Goal: Task Accomplishment & Management: Manage account settings

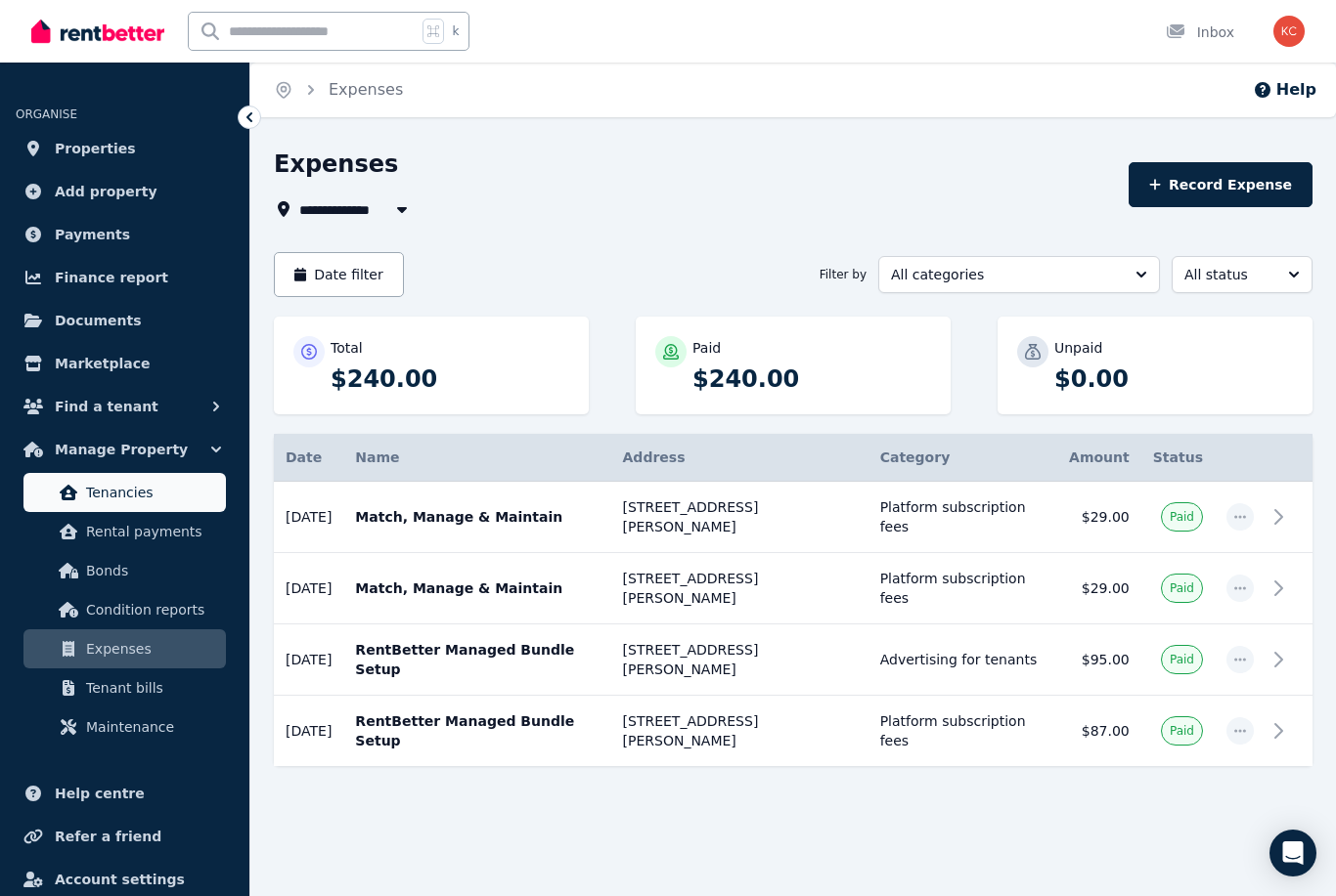
click at [133, 502] on span "Tenancies" at bounding box center [152, 493] width 132 height 24
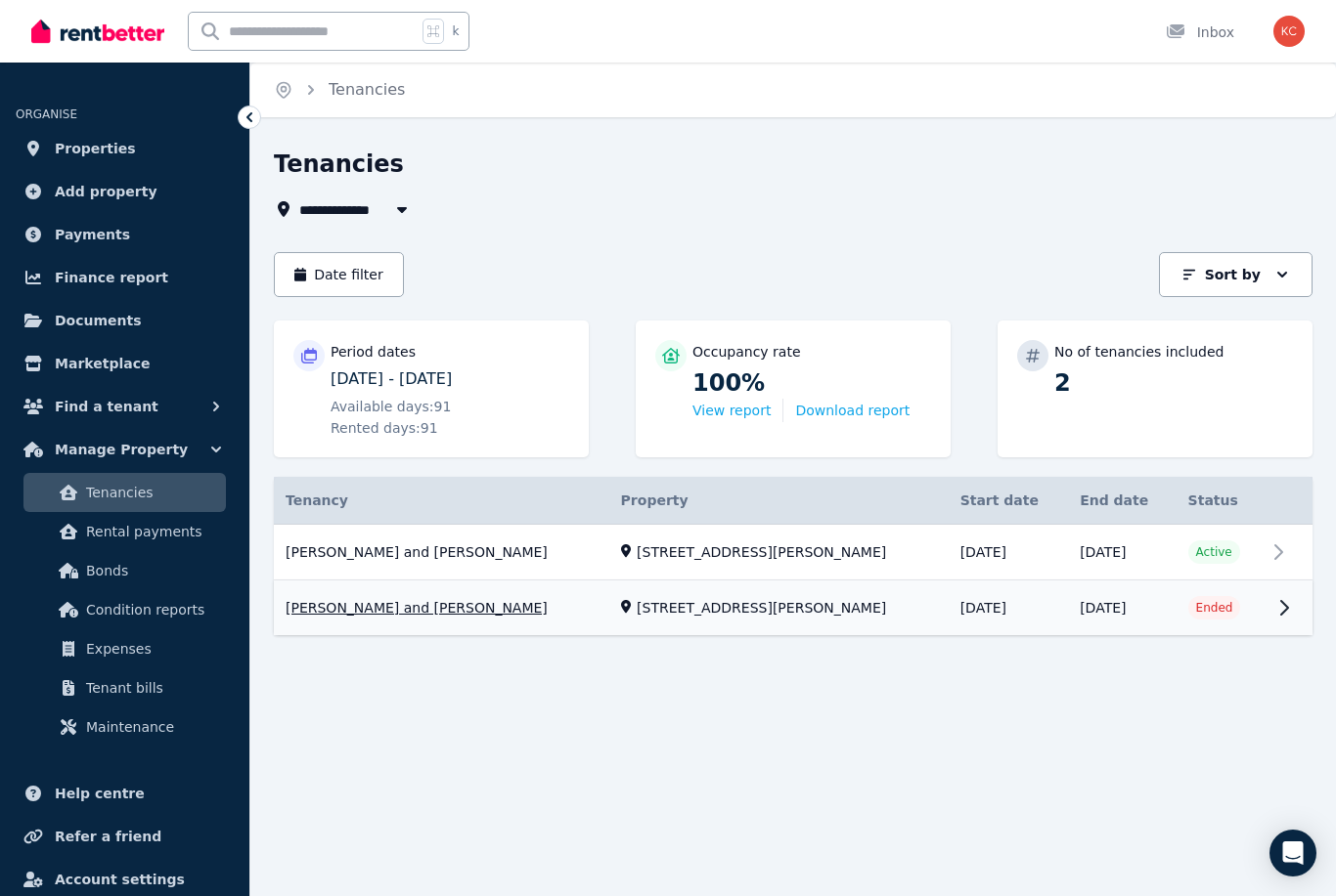
click at [454, 582] on link "View property details" at bounding box center [793, 609] width 1039 height 55
click at [121, 490] on span "Tenancies" at bounding box center [152, 493] width 132 height 24
click at [1222, 281] on p "Sort by" at bounding box center [1232, 275] width 56 height 20
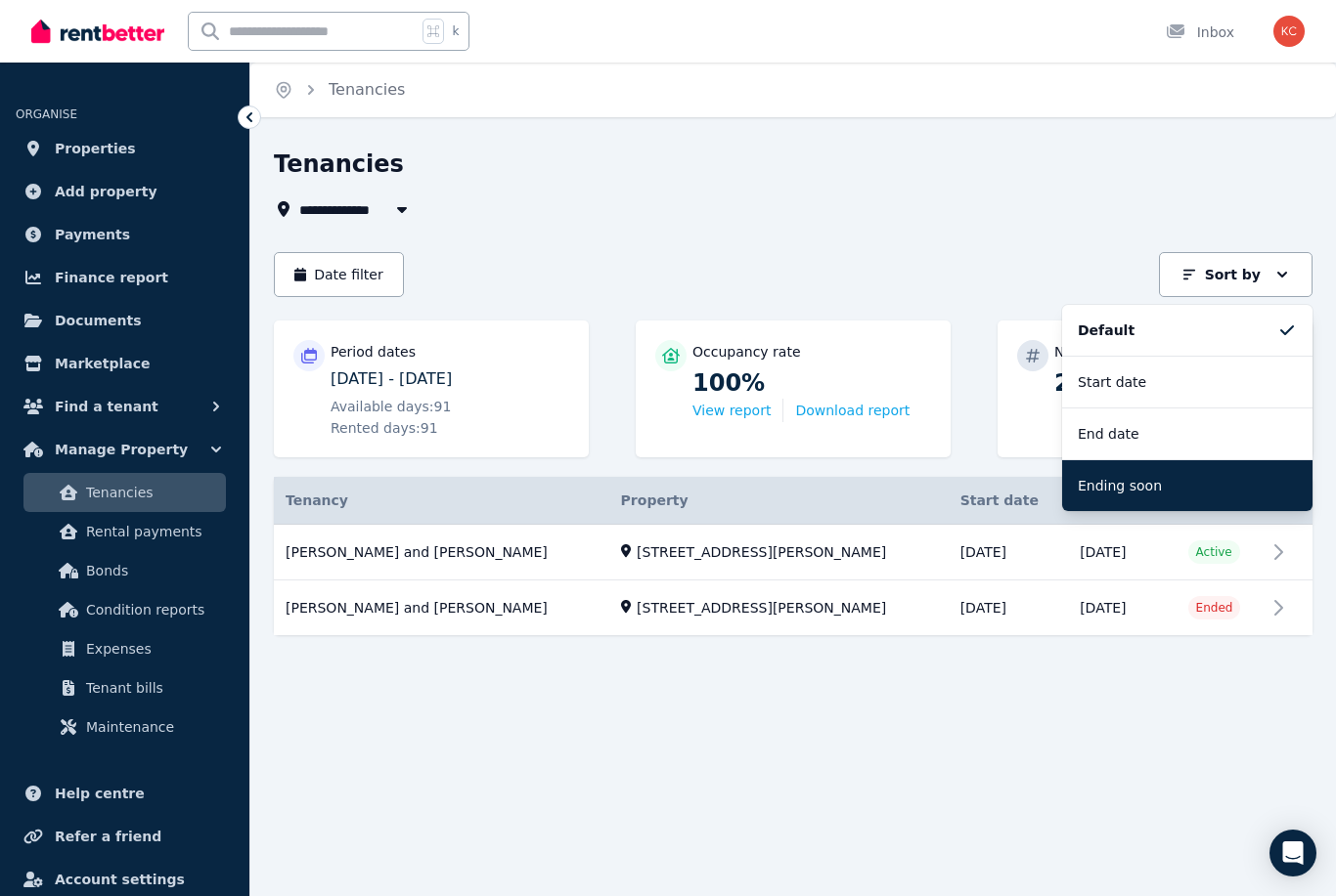
click at [1160, 472] on li "Ending soon" at bounding box center [1187, 485] width 250 height 52
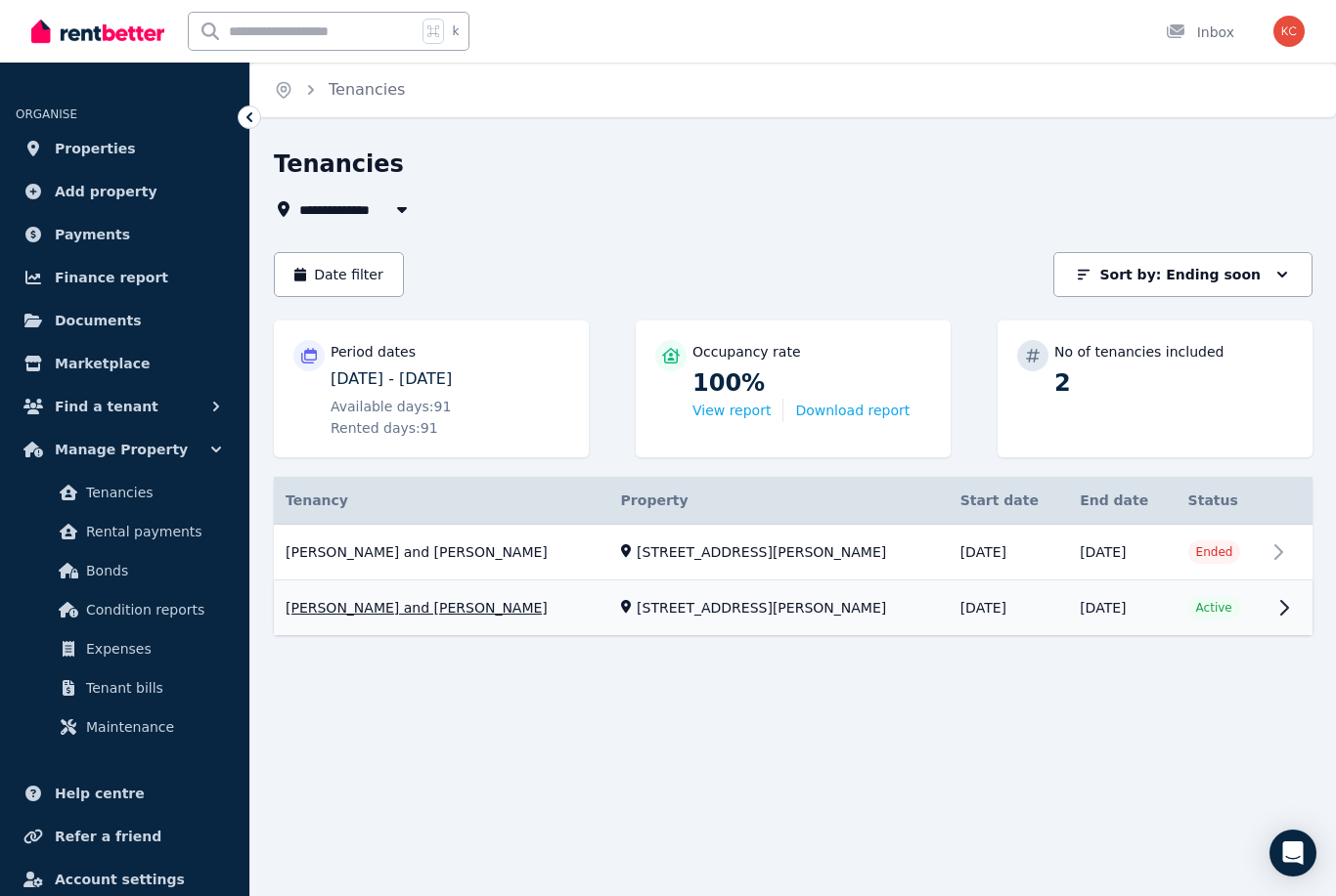
click at [398, 614] on link "View property details" at bounding box center [793, 609] width 1039 height 55
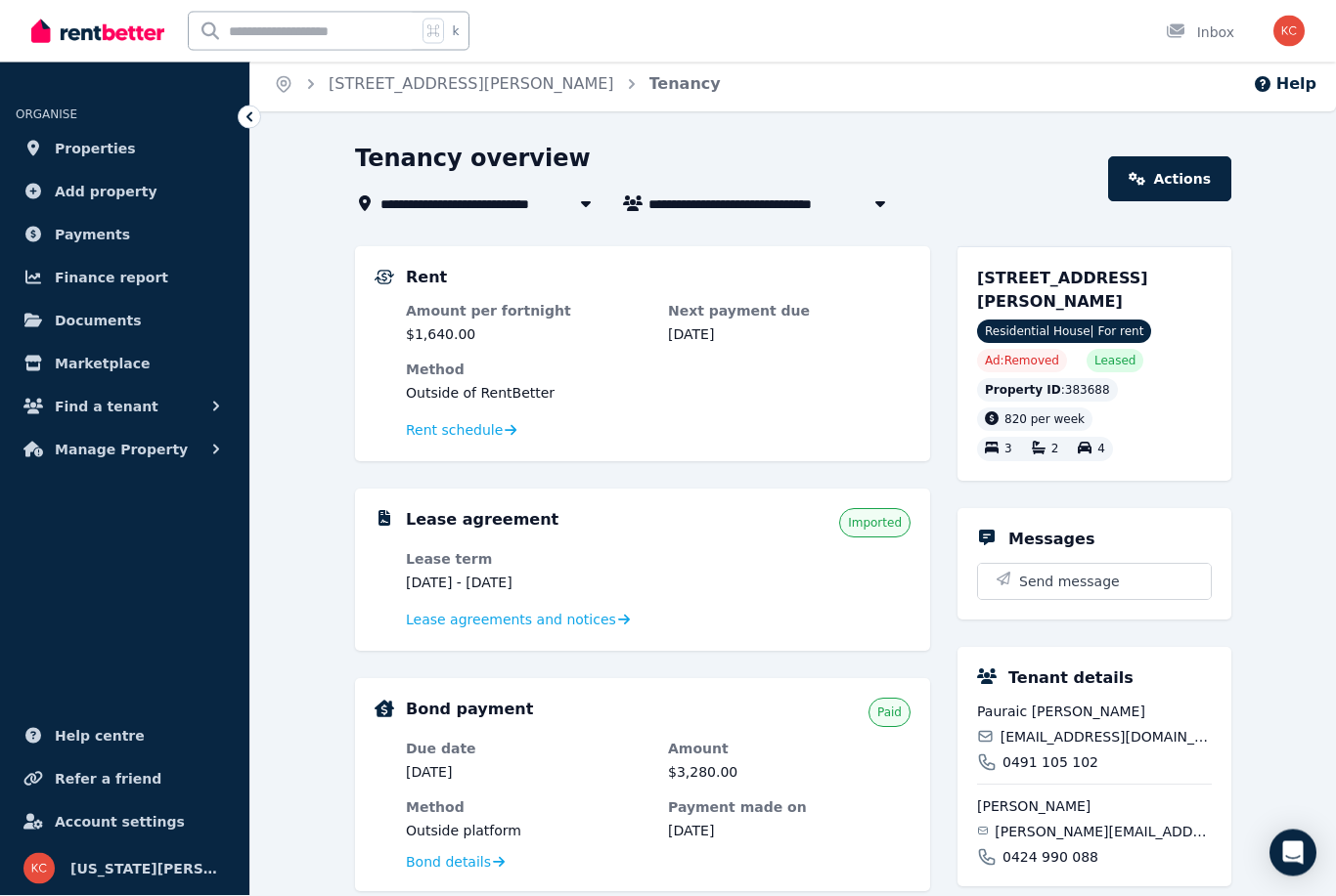
scroll to position [3, 0]
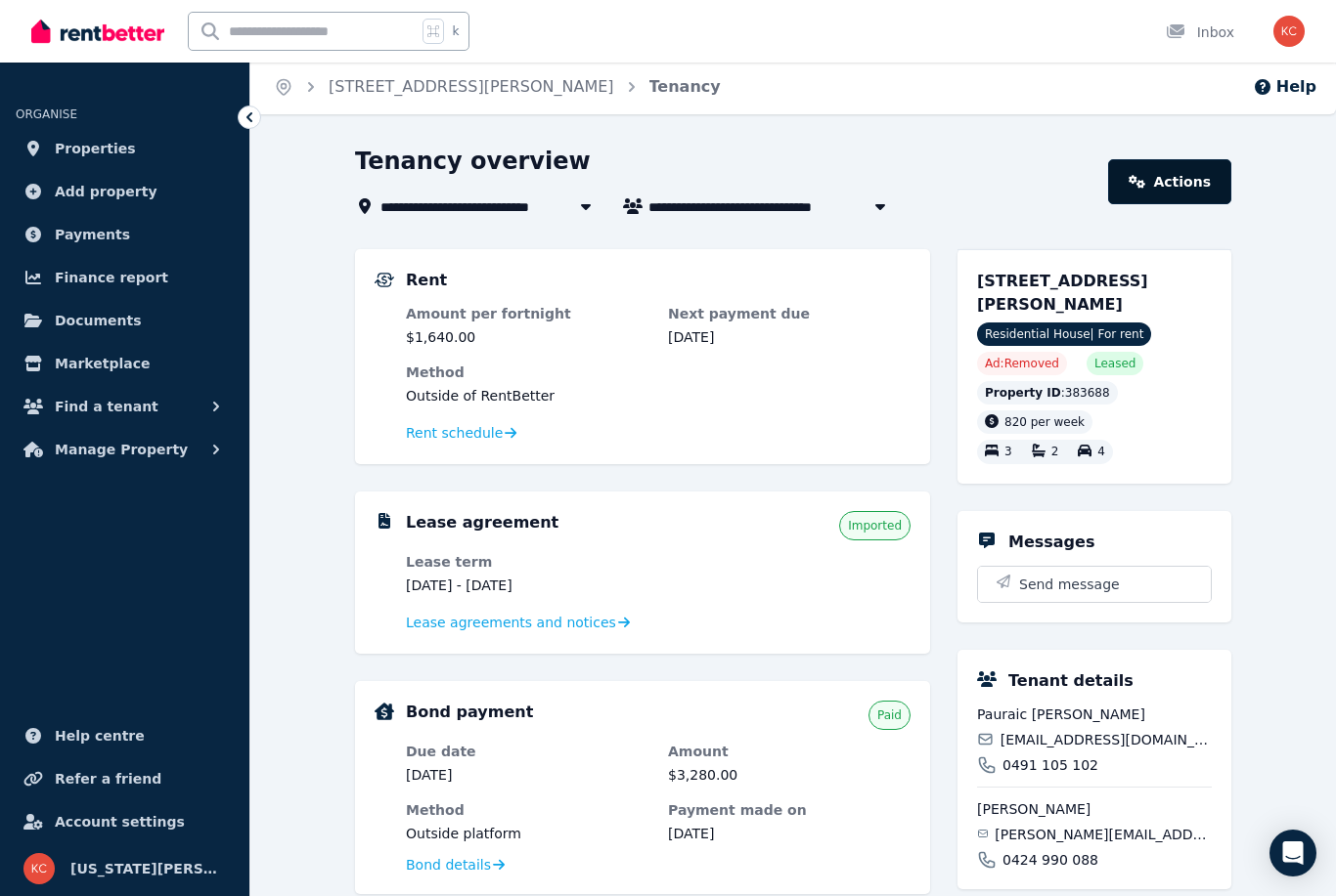
click at [1147, 188] on link "Actions" at bounding box center [1168, 182] width 123 height 45
